Goal: Transaction & Acquisition: Purchase product/service

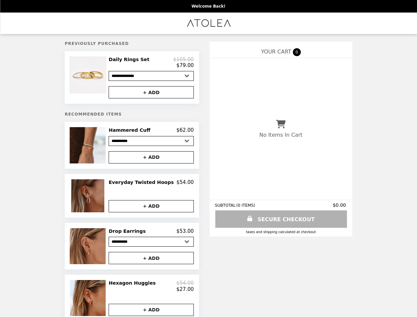
click at [96, 79] on img at bounding box center [88, 74] width 39 height 37
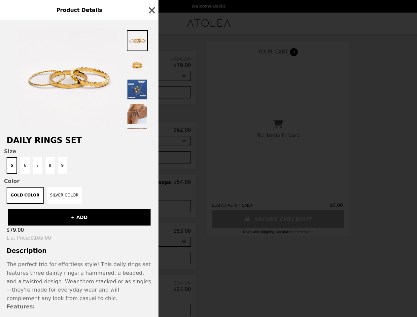
click at [151, 64] on div "Product Details Daily Rings Set Size 5 6 7 8 9 Color Gold Color Silver Color + …" at bounding box center [208, 158] width 417 height 317
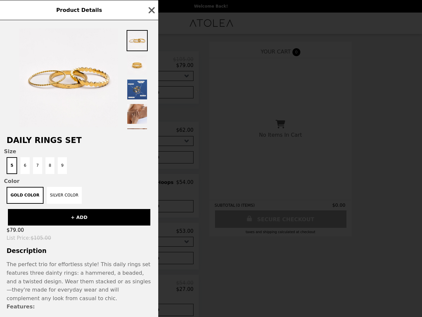
click at [151, 94] on div at bounding box center [79, 74] width 158 height 109
click at [96, 148] on div "Daily Rings Set Size 5 6 7 8 9 Color Gold Color Silver Color + ADD $79.00 List …" at bounding box center [79, 168] width 158 height 297
click at [151, 133] on div "Product Details Daily Rings Set Size 5 6 7 8 9 Color Gold Color Silver Color + …" at bounding box center [211, 158] width 422 height 317
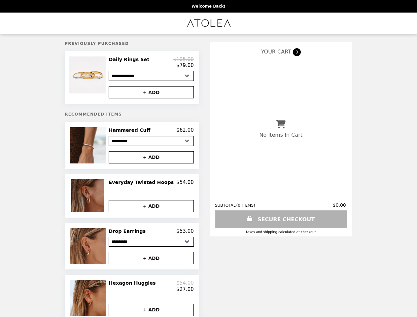
click at [96, 199] on img at bounding box center [88, 195] width 35 height 33
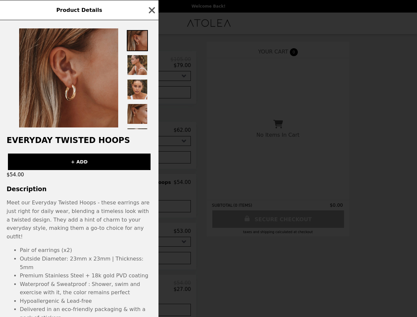
click at [151, 185] on div "Product Details Everyday Twisted Hoops + ADD $54.00 Description Meet our Everyd…" at bounding box center [208, 158] width 417 height 317
click at [151, 209] on p "Meet our Everyday Twisted Hoops - these earrings are just right for daily wear,…" at bounding box center [79, 219] width 145 height 42
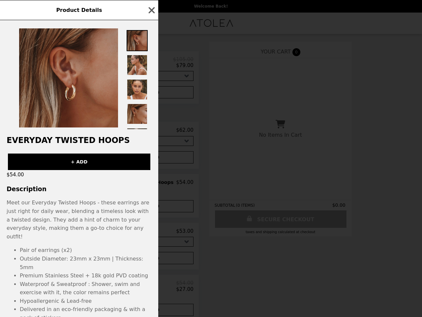
click at [96, 249] on div "Product Details Everyday Twisted Hoops + ADD $54.00 Description Meet our Everyd…" at bounding box center [211, 158] width 422 height 317
